Goal: Find specific page/section: Find specific page/section

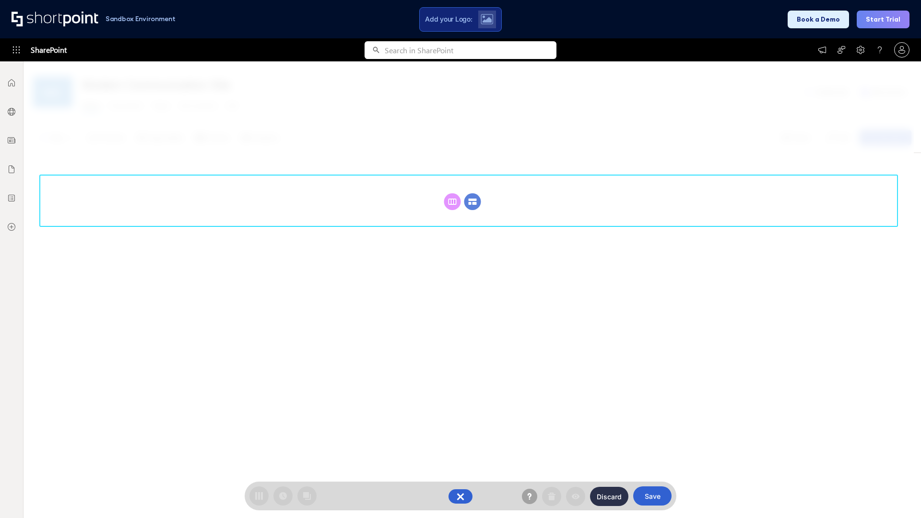
click at [472, 201] on circle at bounding box center [472, 201] width 17 height 17
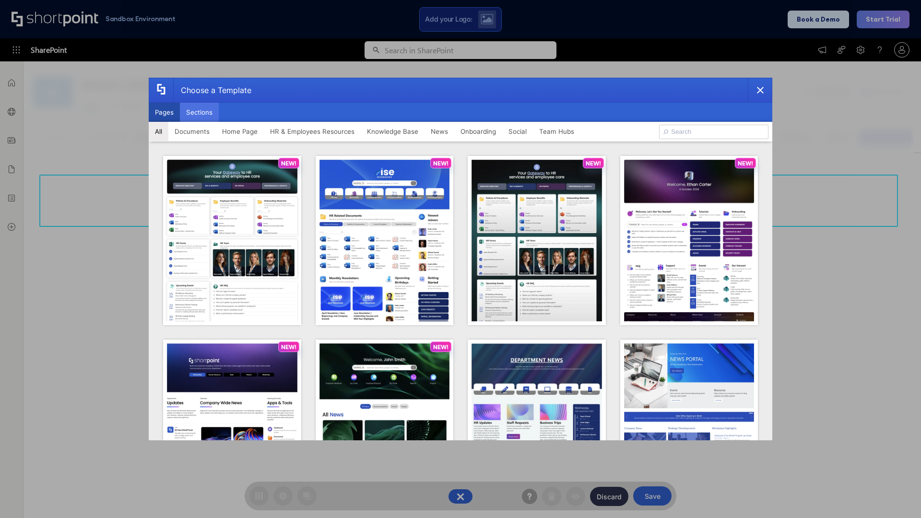
click at [199, 112] on button "Sections" at bounding box center [199, 112] width 39 height 19
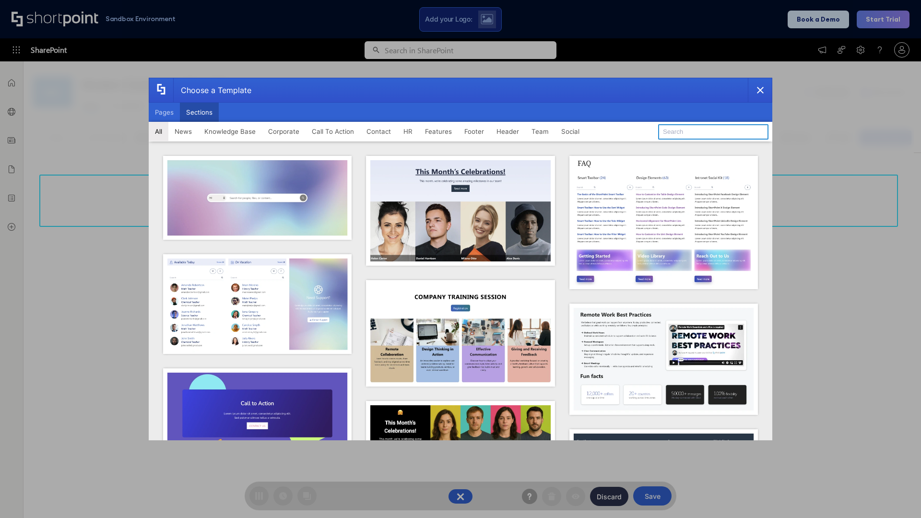
type input "FAQ 3"
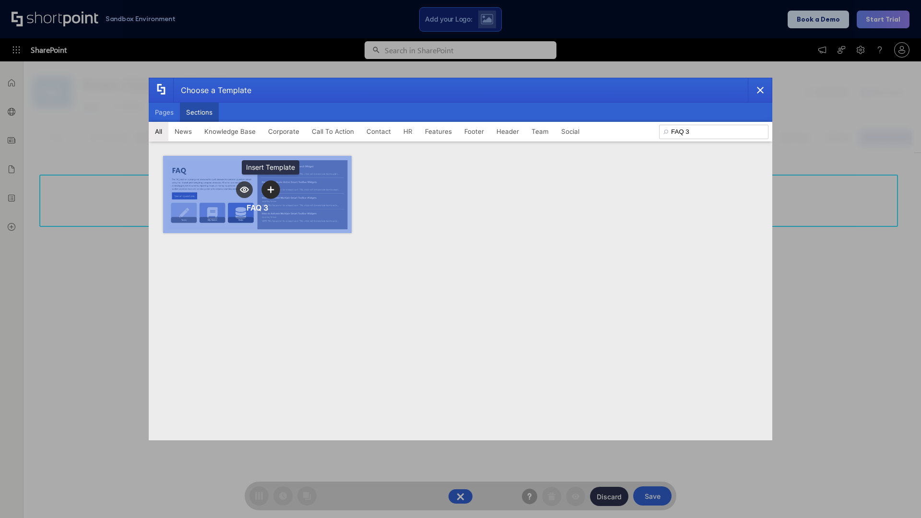
click at [271, 189] on icon "template selector" at bounding box center [270, 189] width 7 height 7
